Goal: Obtain resource: Download file/media

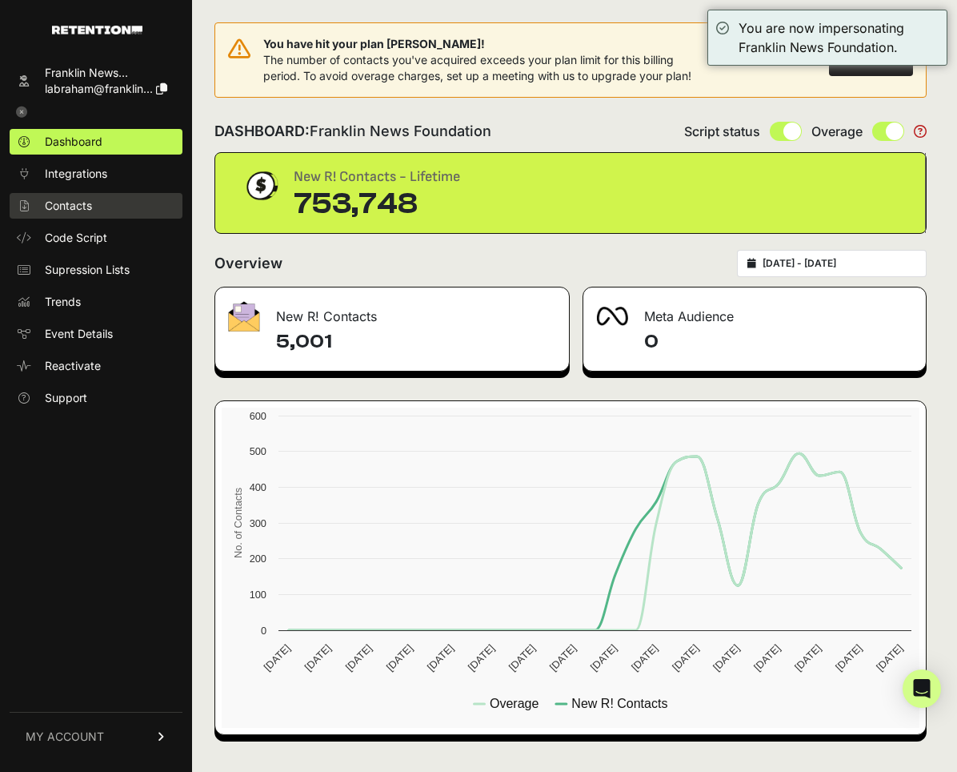
click at [119, 214] on link "Contacts" at bounding box center [96, 206] width 173 height 26
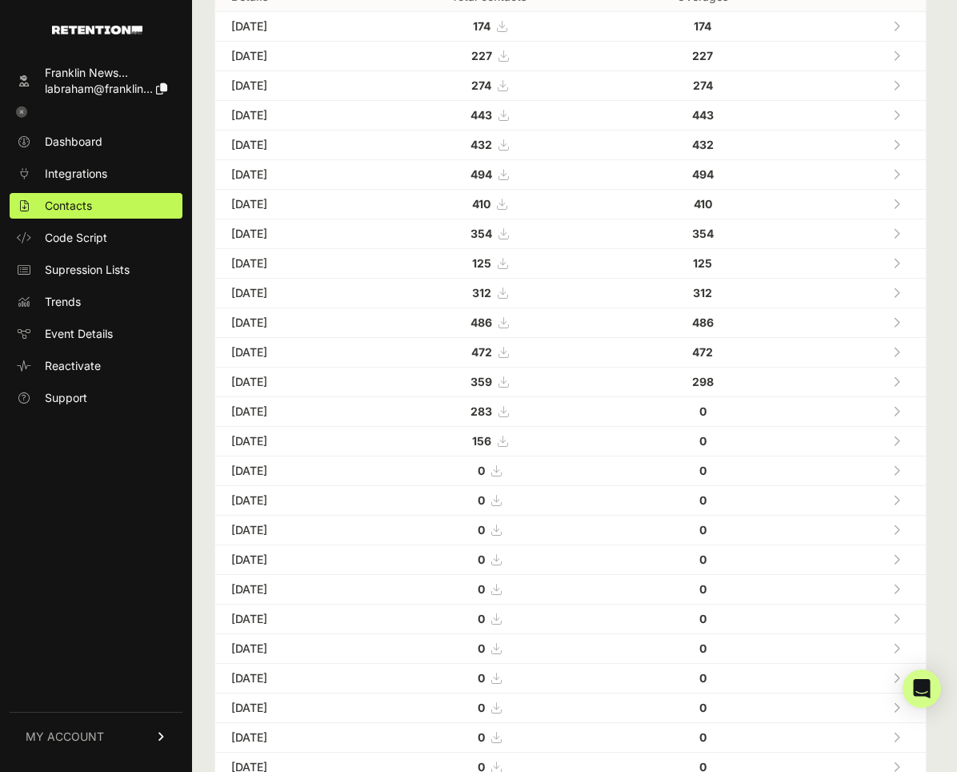
scroll to position [176, 0]
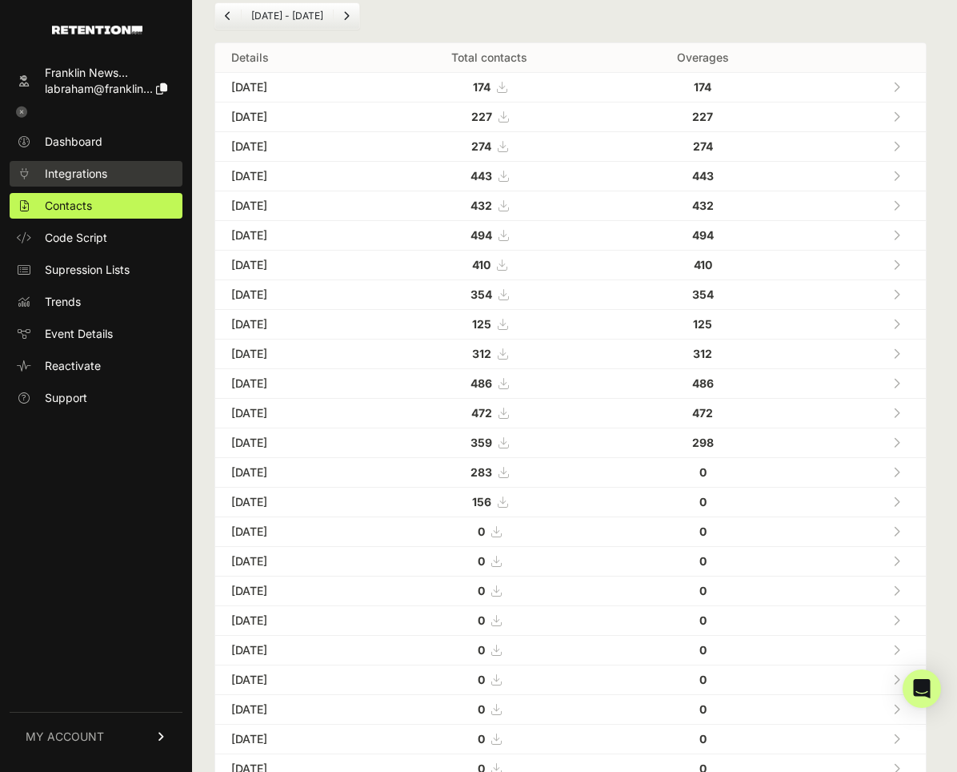
click at [98, 179] on span "Integrations" at bounding box center [76, 174] width 62 height 16
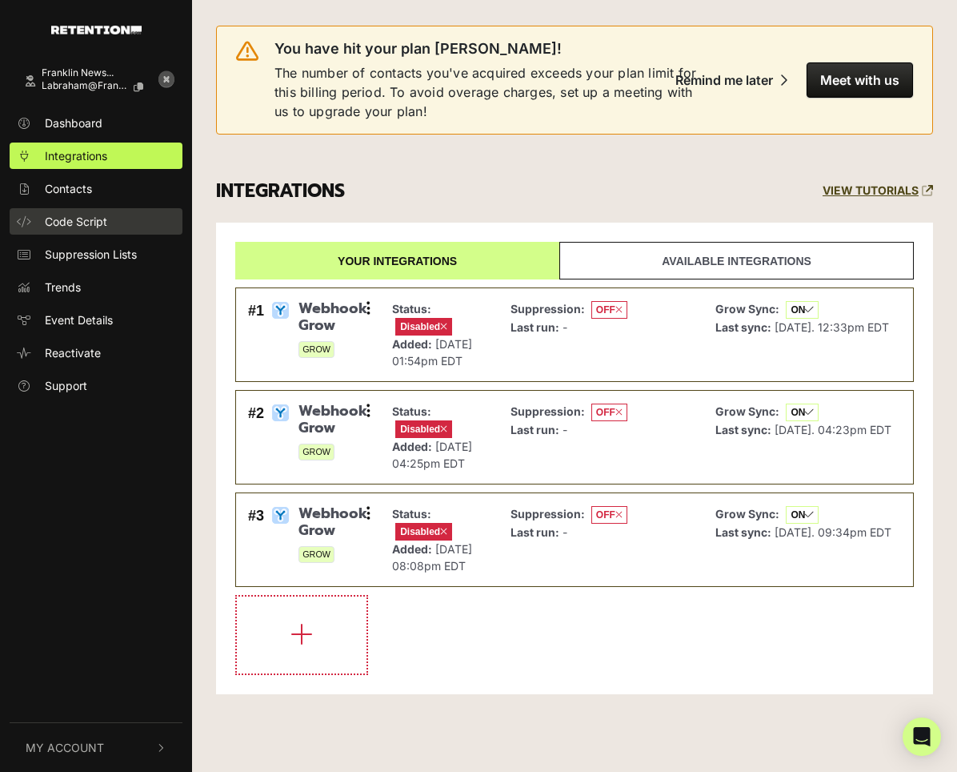
click at [98, 214] on span "Code Script" at bounding box center [76, 221] width 62 height 17
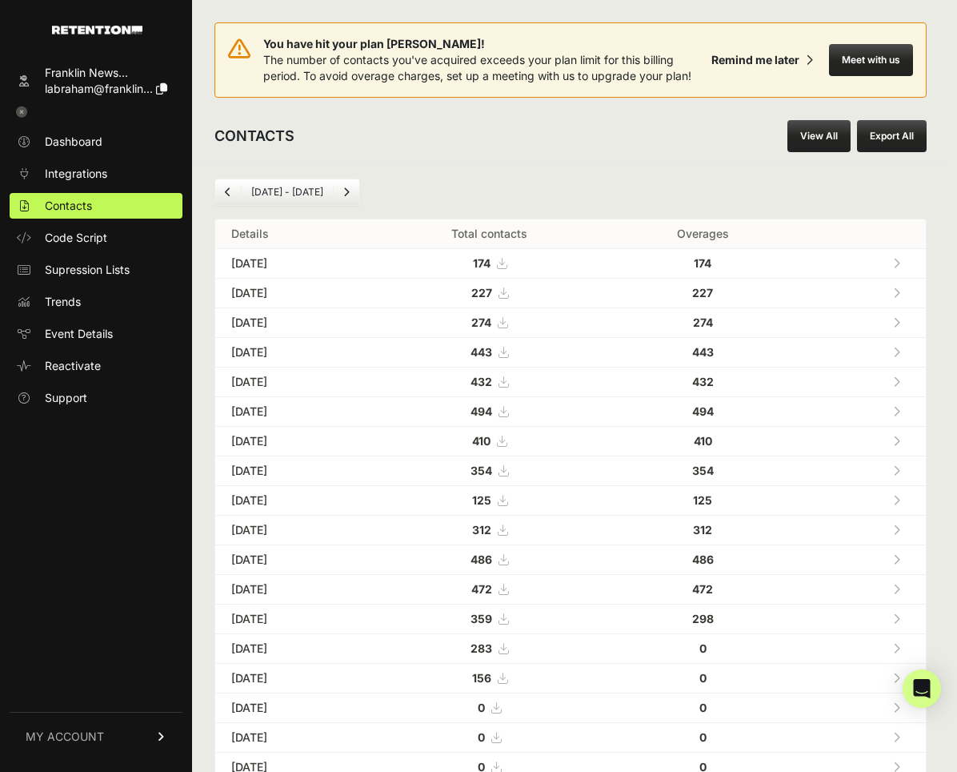
click at [820, 134] on link "View All" at bounding box center [819, 136] width 63 height 32
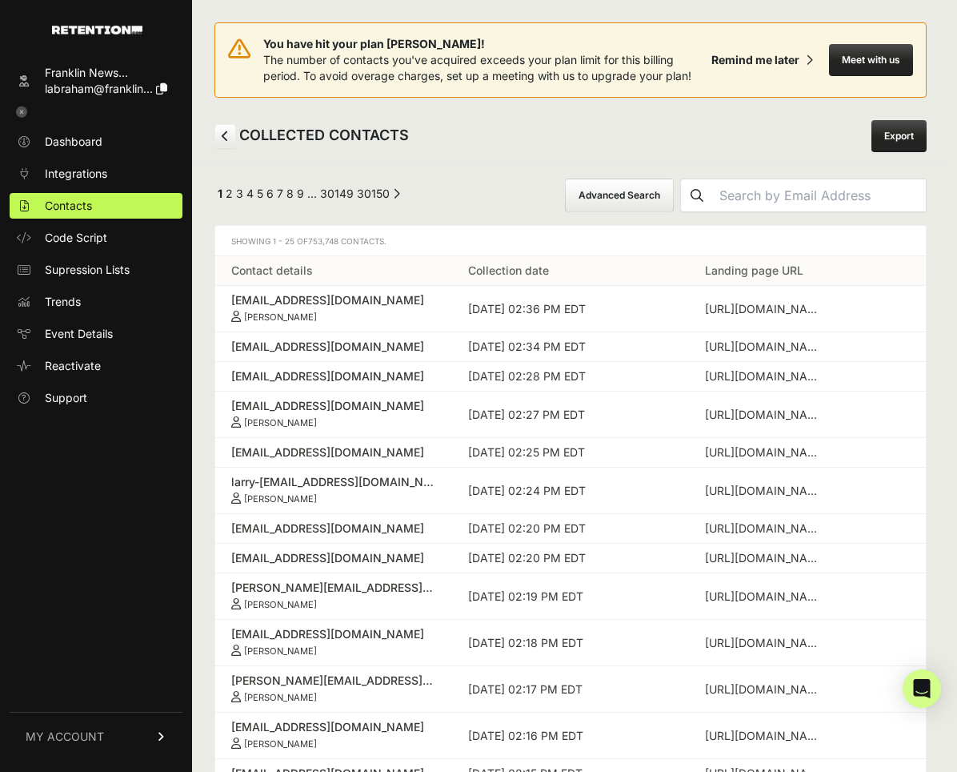
click at [657, 182] on button "Advanced Search" at bounding box center [619, 195] width 109 height 34
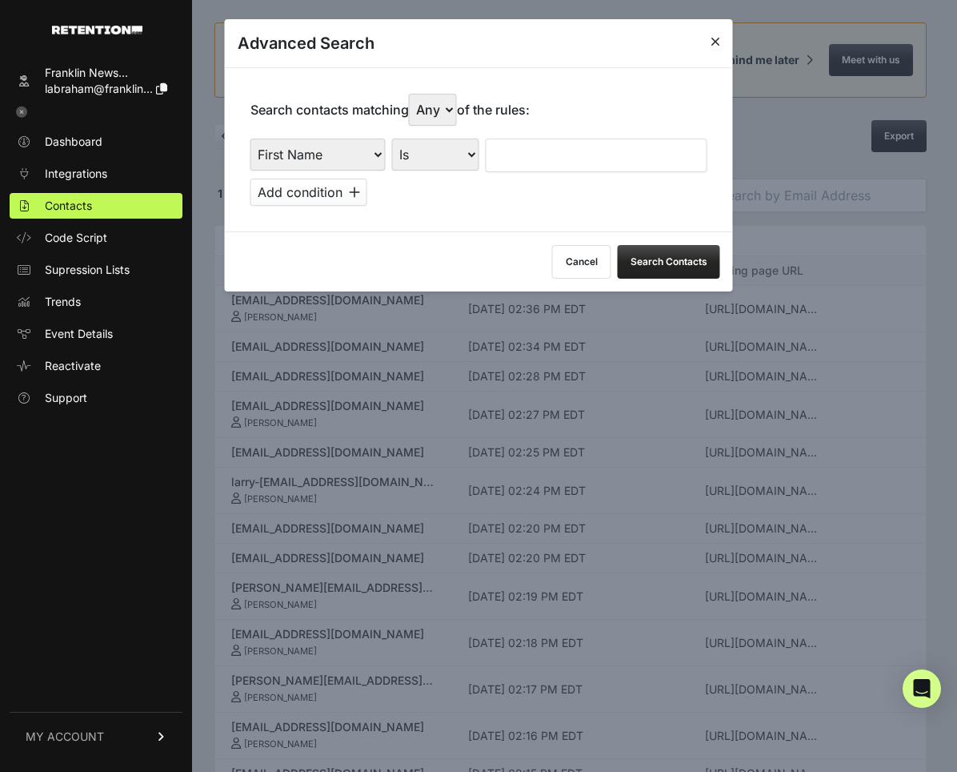
click at [379, 158] on select "First Name Last Name State City Email Email Domain Landing Domain Landing Page …" at bounding box center [318, 154] width 135 height 32
select select "file_date"
click at [251, 138] on select "First Name Last Name State City Email Email Domain Landing Domain Landing Page …" at bounding box center [318, 154] width 135 height 32
click at [475, 150] on select "Is on Is between" at bounding box center [436, 154] width 89 height 32
select select "is_between"
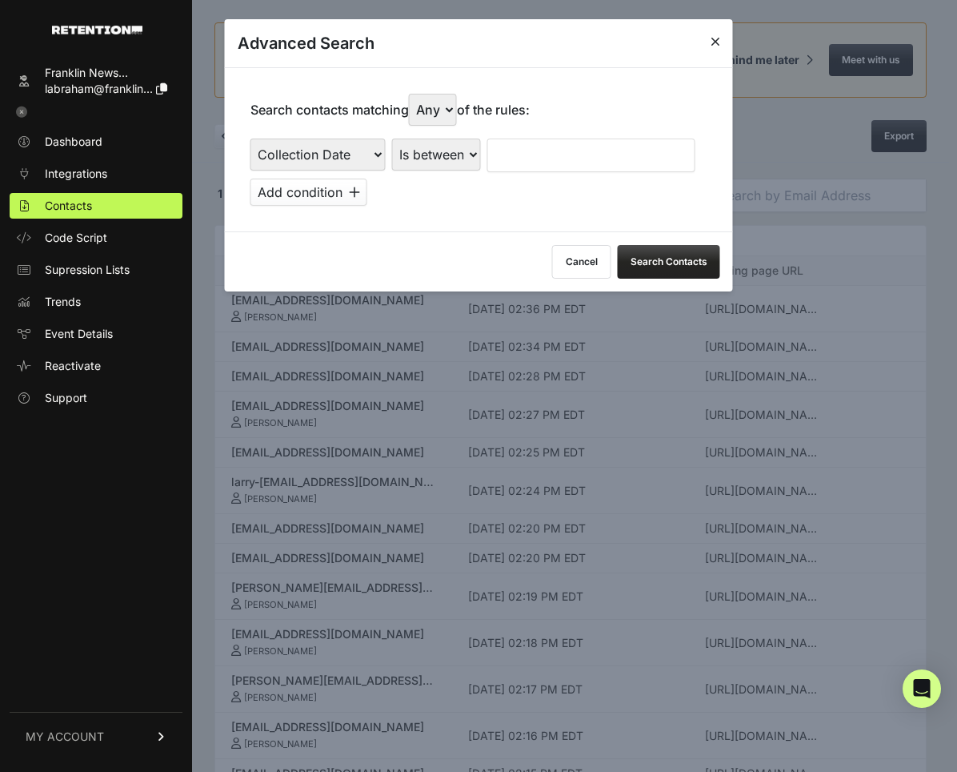
click at [392, 138] on select "Is on Is between" at bounding box center [436, 154] width 89 height 32
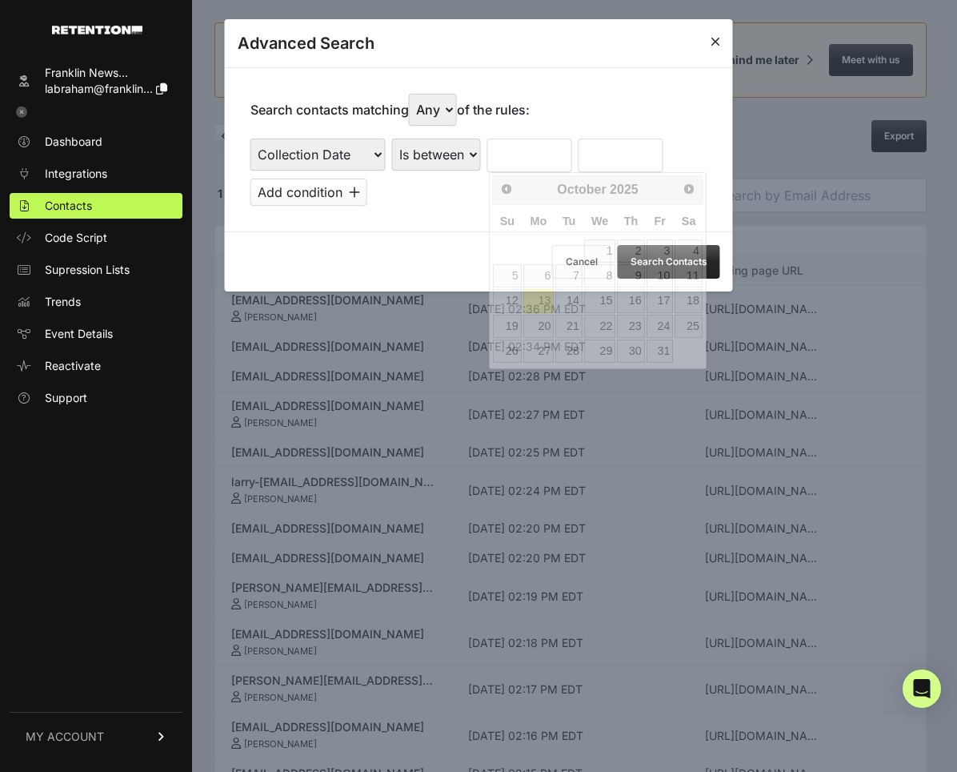
click at [538, 148] on input "text" at bounding box center [529, 155] width 85 height 34
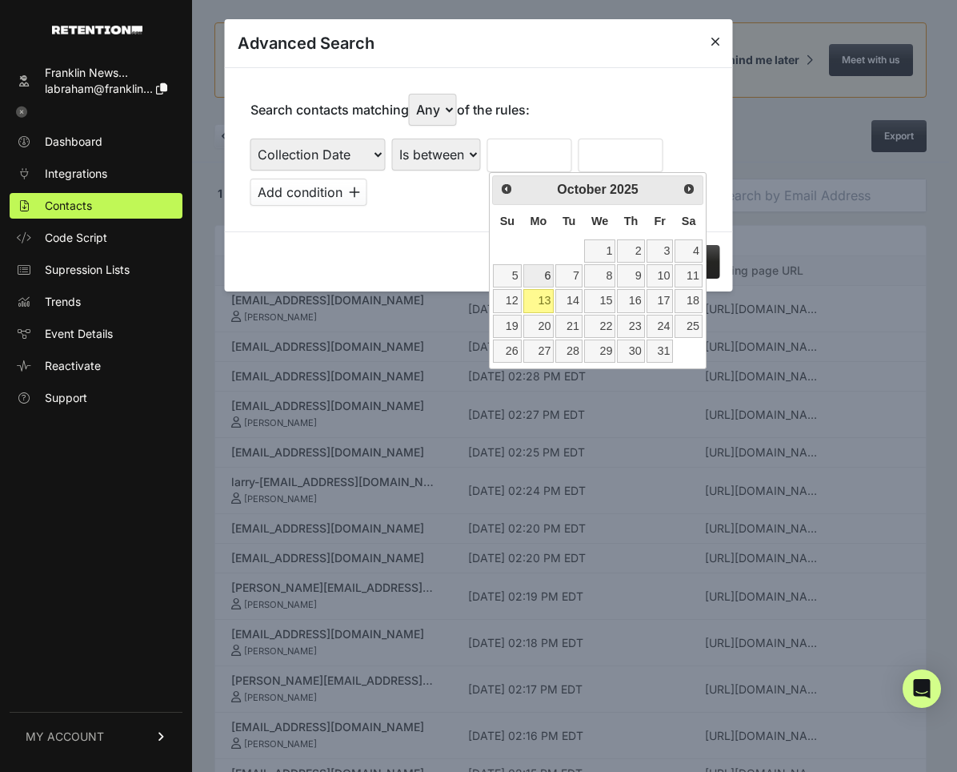
click at [544, 274] on link "6" at bounding box center [538, 275] width 31 height 23
type input "[DATE]"
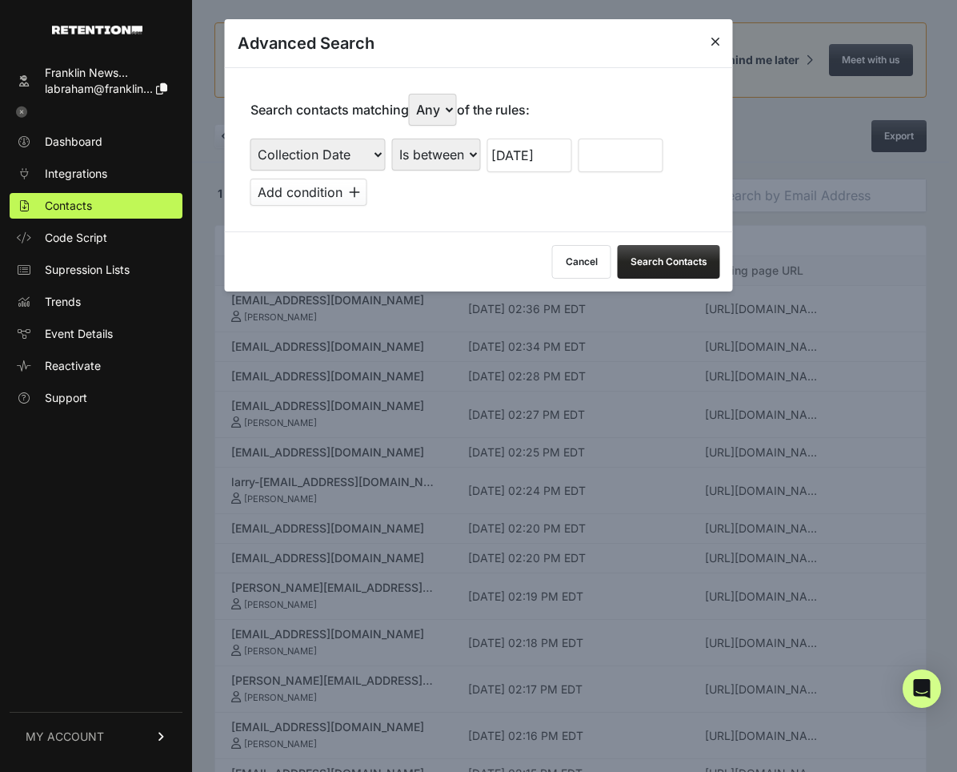
click at [612, 149] on input "text" at bounding box center [621, 155] width 85 height 34
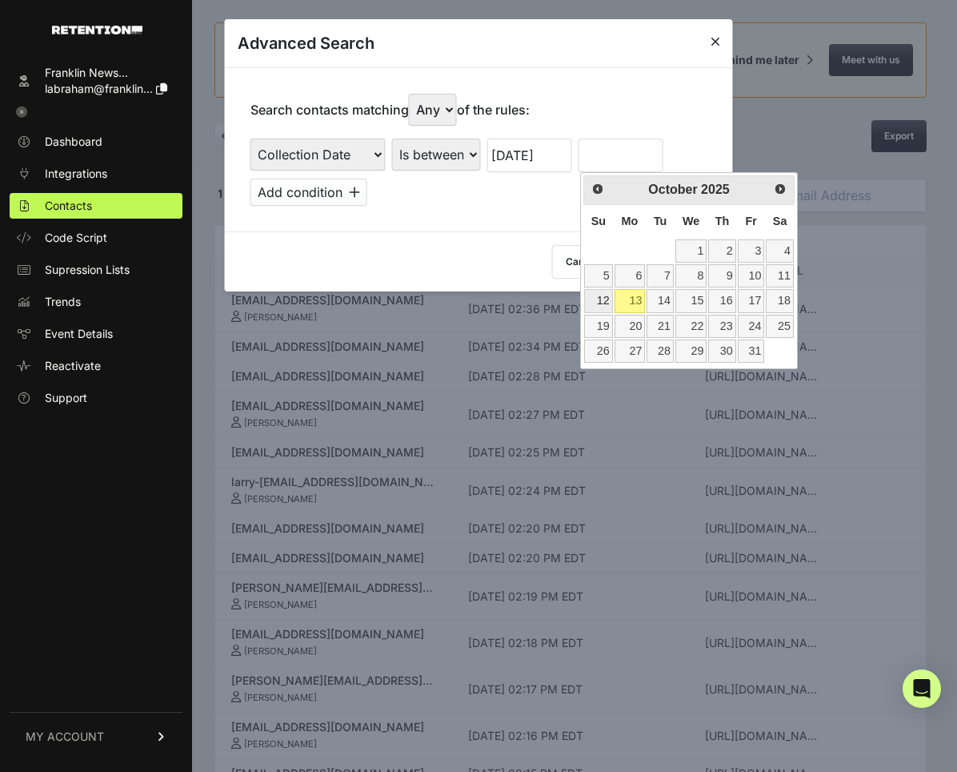
click at [611, 305] on link "12" at bounding box center [598, 300] width 28 height 23
type input "[DATE]"
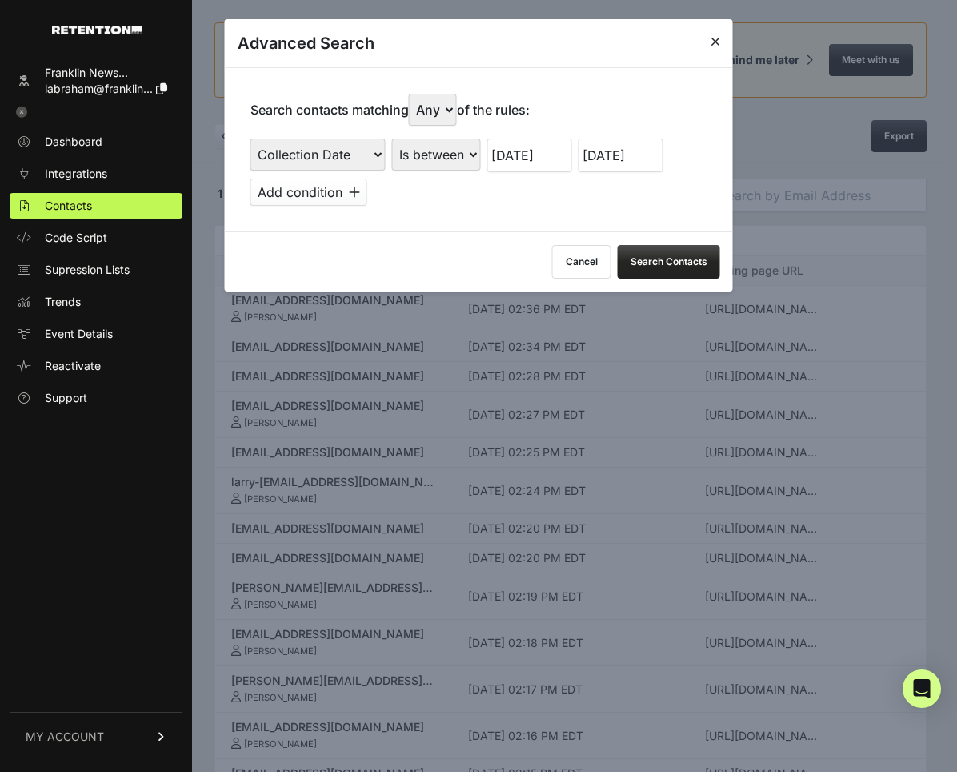
click at [640, 262] on button "Search Contacts" at bounding box center [669, 262] width 102 height 34
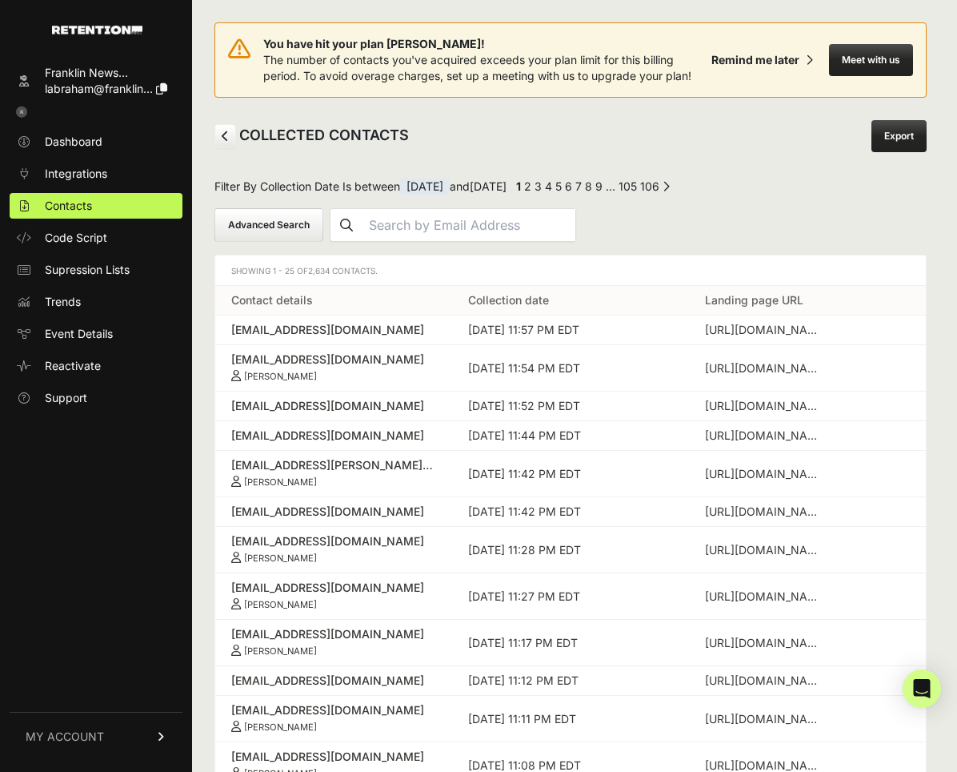
click at [784, 127] on div "COLLECTED CONTACTS Export" at bounding box center [570, 135] width 757 height 51
click at [897, 133] on link "Export" at bounding box center [899, 136] width 55 height 32
click at [542, 188] on link "3" at bounding box center [538, 186] width 7 height 14
